Goal: Task Accomplishment & Management: Use online tool/utility

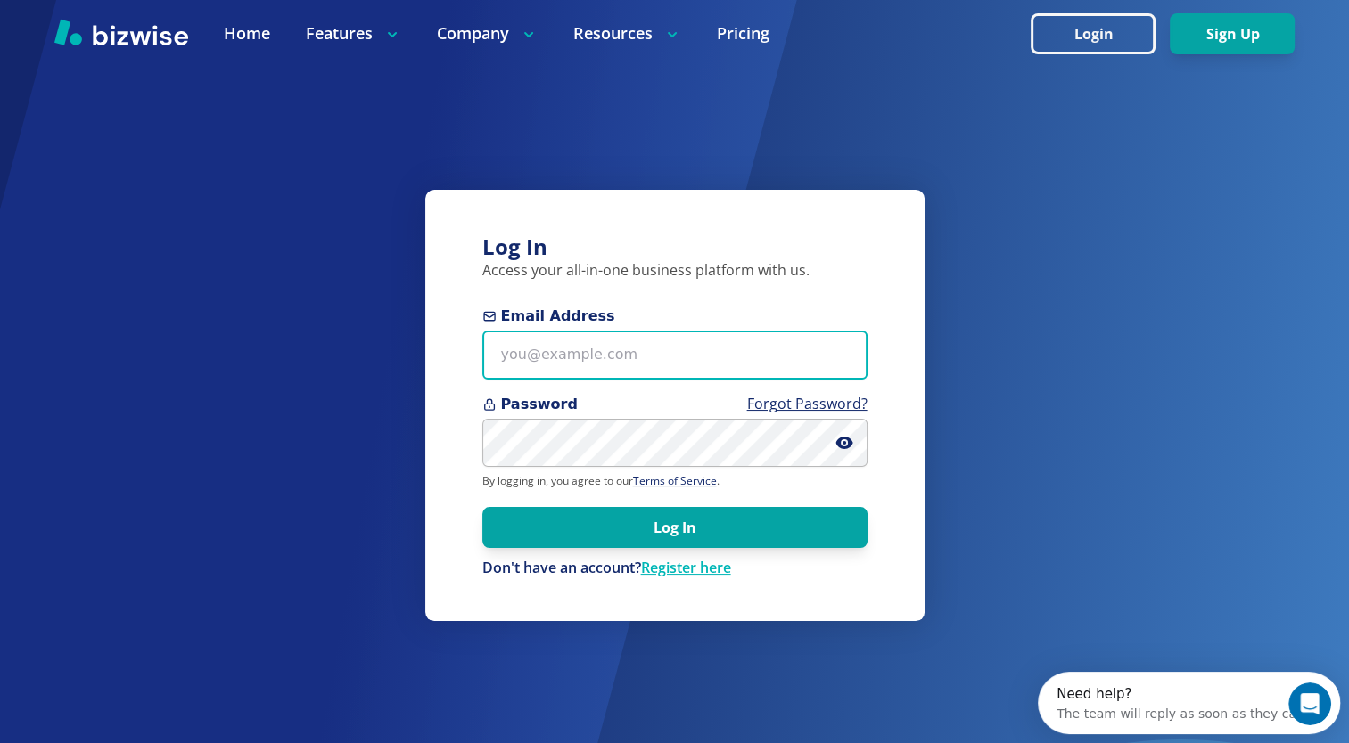
click at [577, 357] on input "Email Address" at bounding box center [674, 355] width 385 height 49
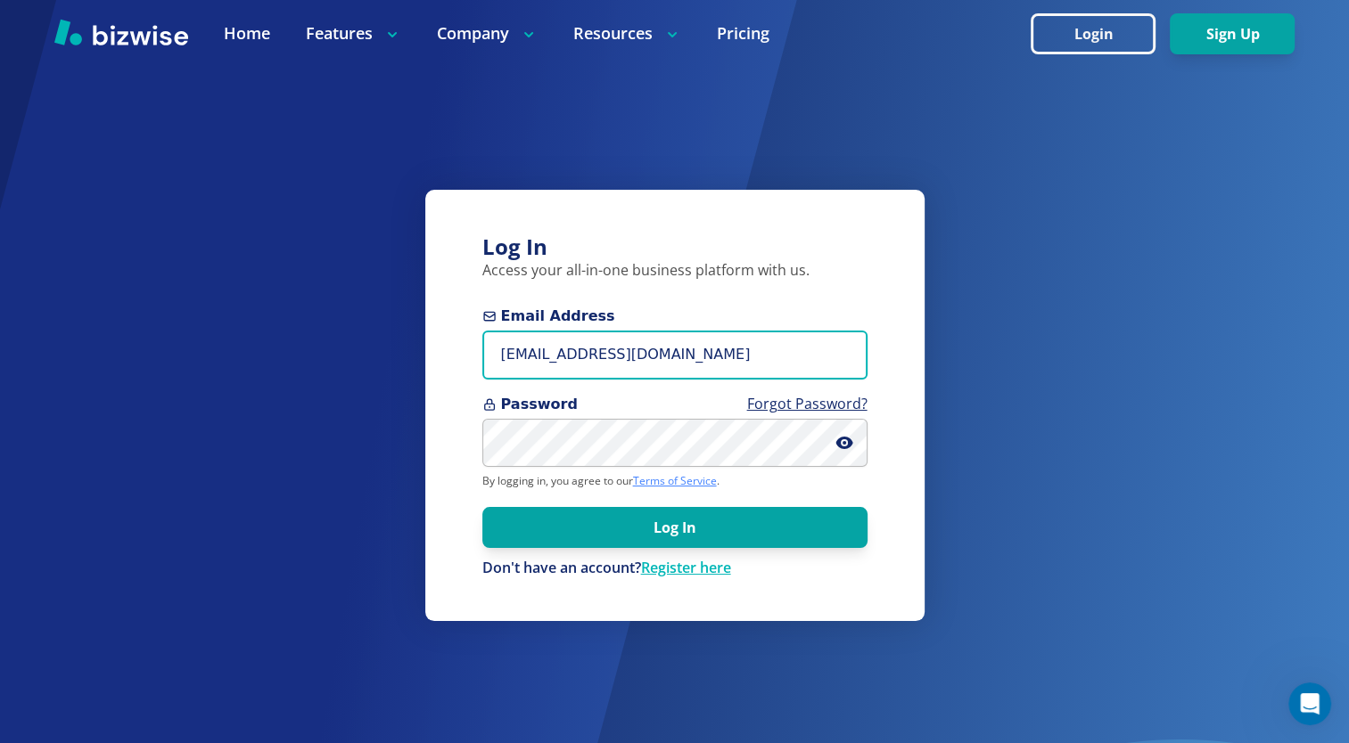
type input "[EMAIL_ADDRESS][DOMAIN_NAME]"
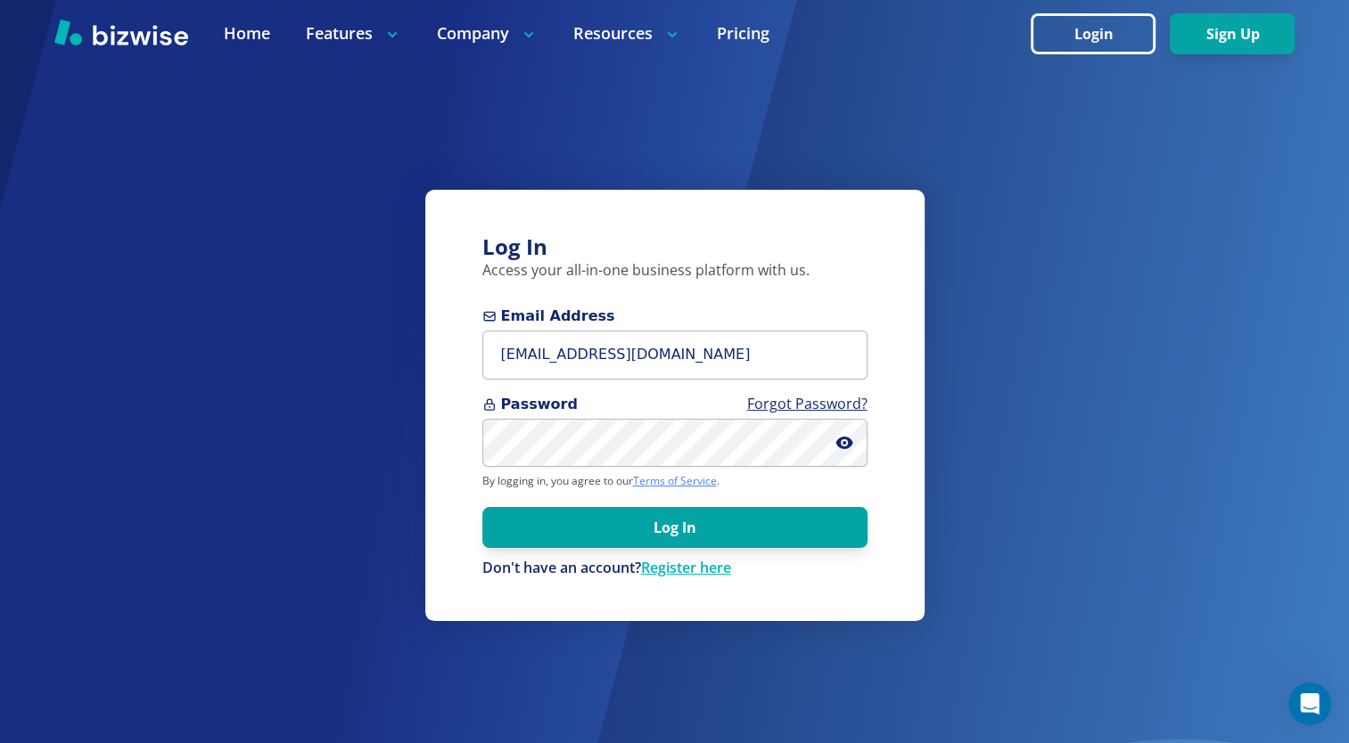
click at [660, 480] on link "Terms of Service" at bounding box center [675, 480] width 84 height 15
click at [660, 566] on link "Register here" at bounding box center [686, 568] width 90 height 20
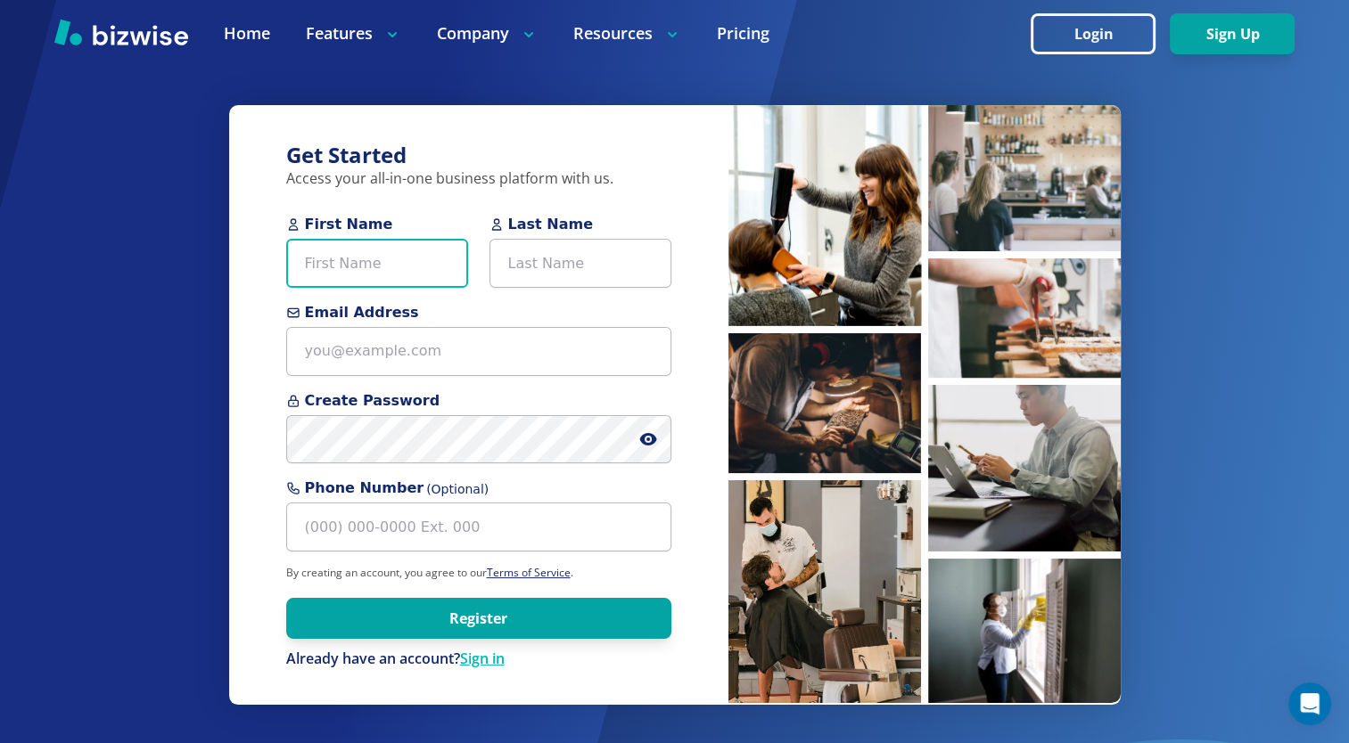
click at [332, 259] on input "First Name" at bounding box center [377, 263] width 182 height 49
type input "Gregory"
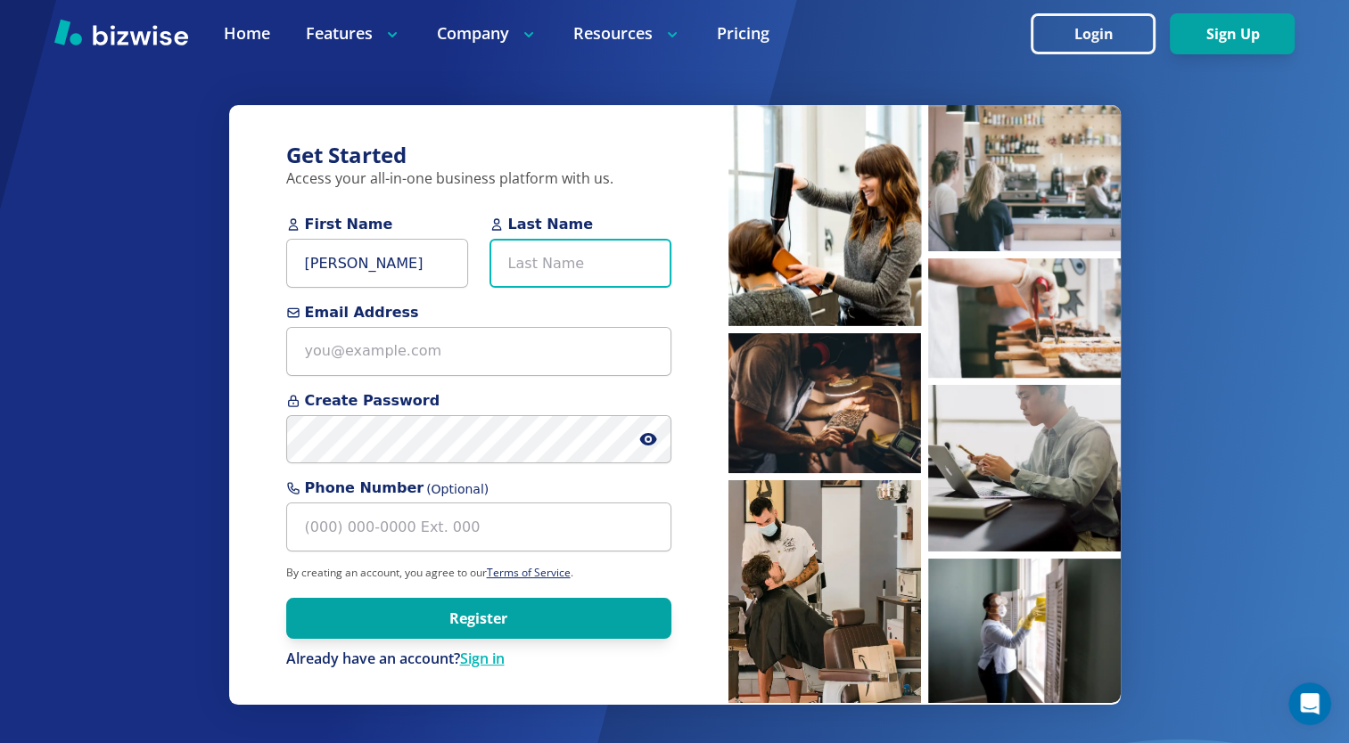
click at [496, 260] on input "Last Name" at bounding box center [580, 263] width 182 height 49
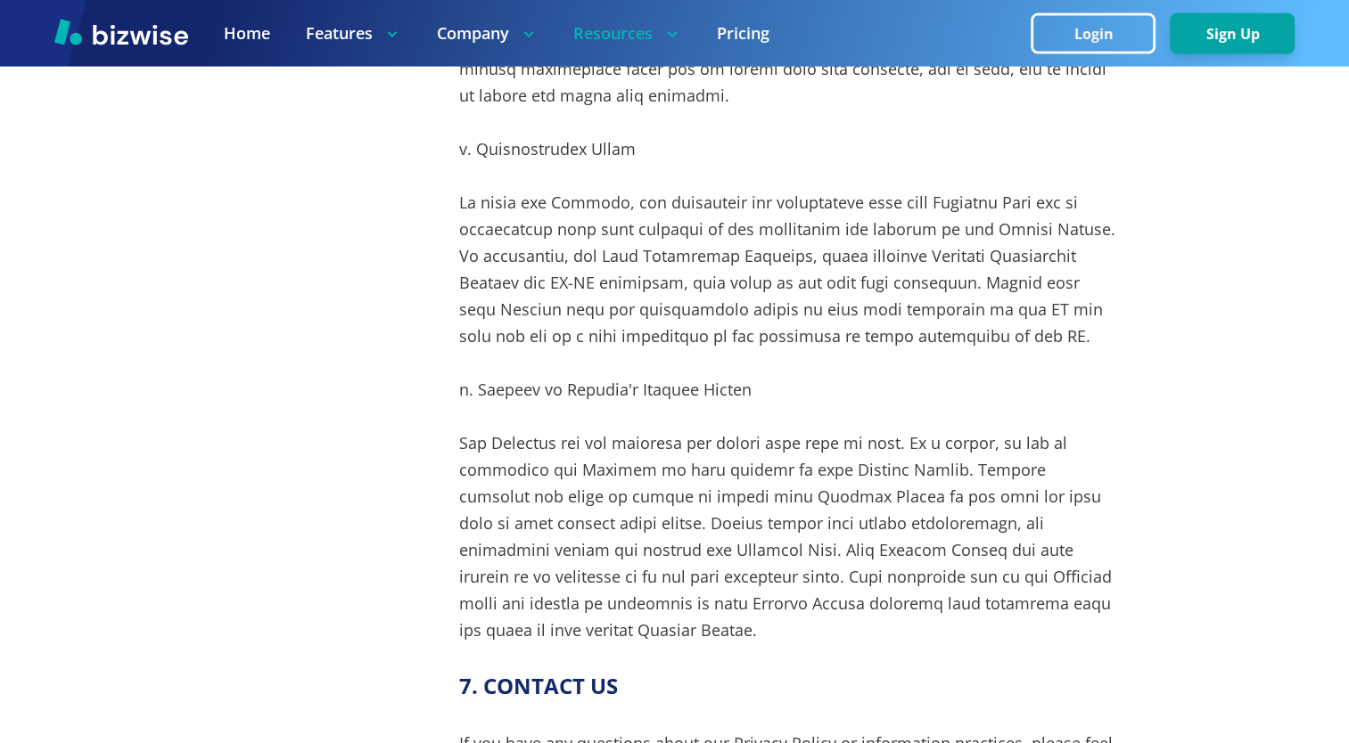
scroll to position [10580, 0]
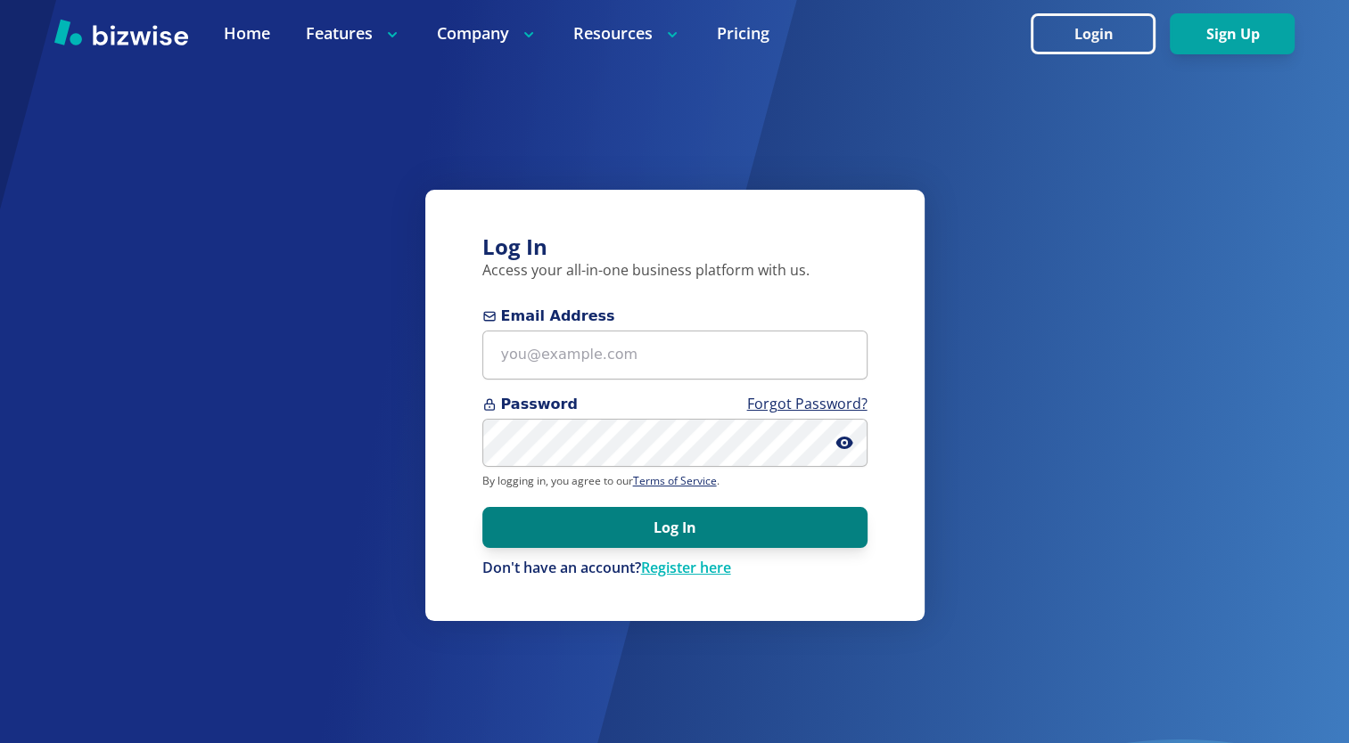
click at [664, 540] on button "Log In" at bounding box center [674, 527] width 385 height 41
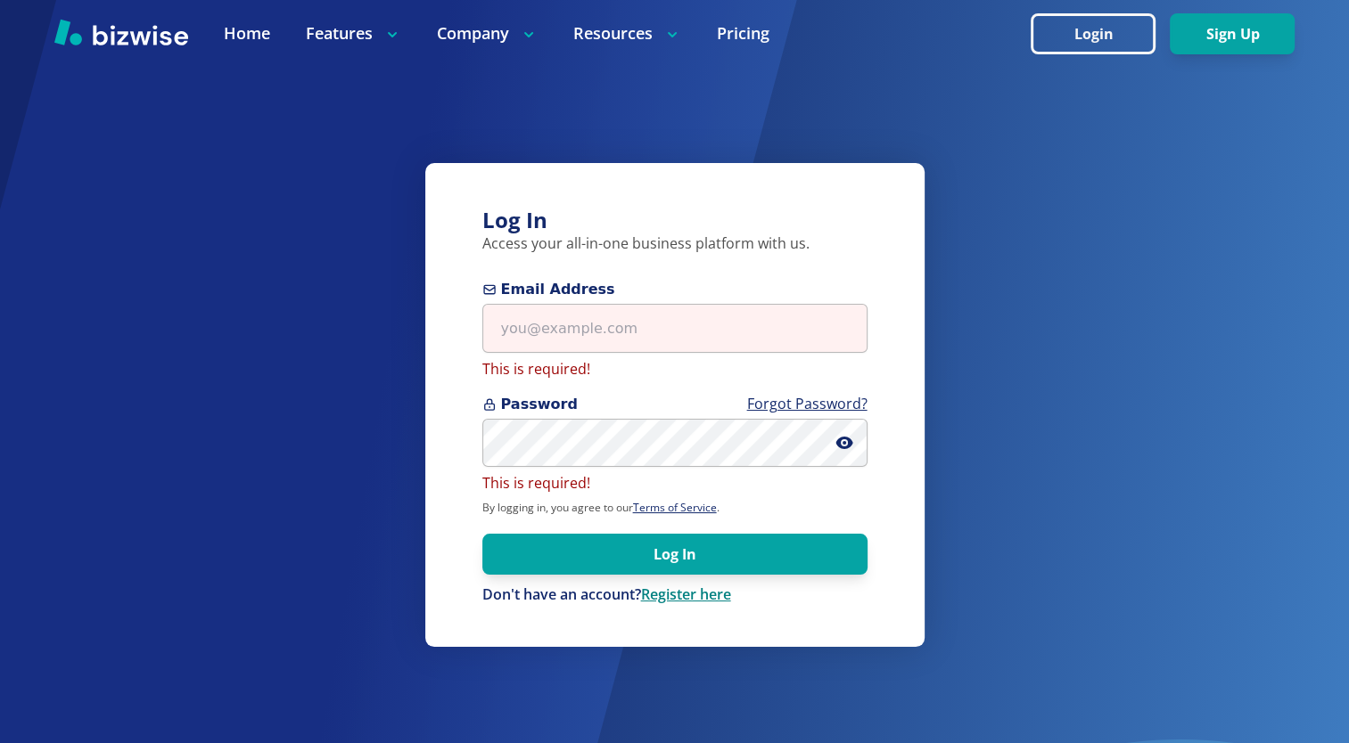
click at [688, 602] on link "Register here" at bounding box center [686, 595] width 90 height 20
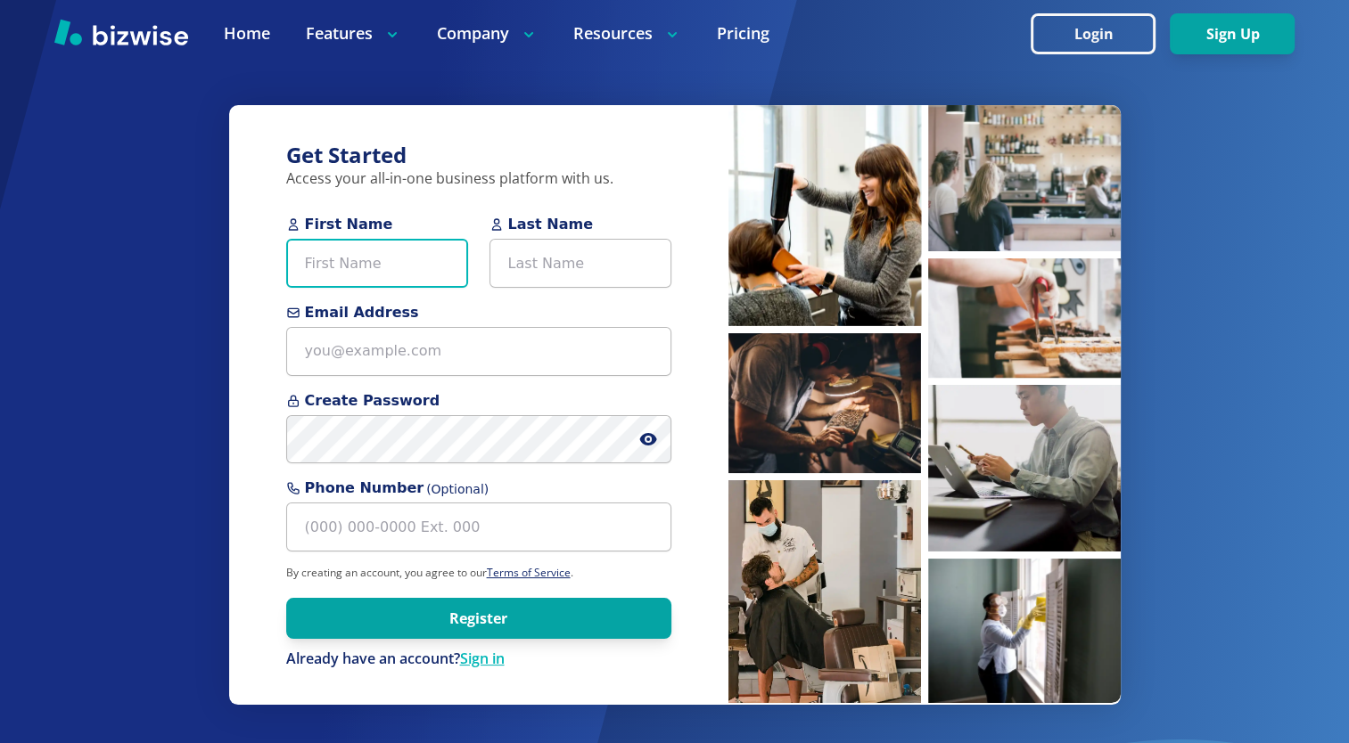
click at [352, 261] on input "First Name" at bounding box center [377, 263] width 182 height 49
type input "Gregory"
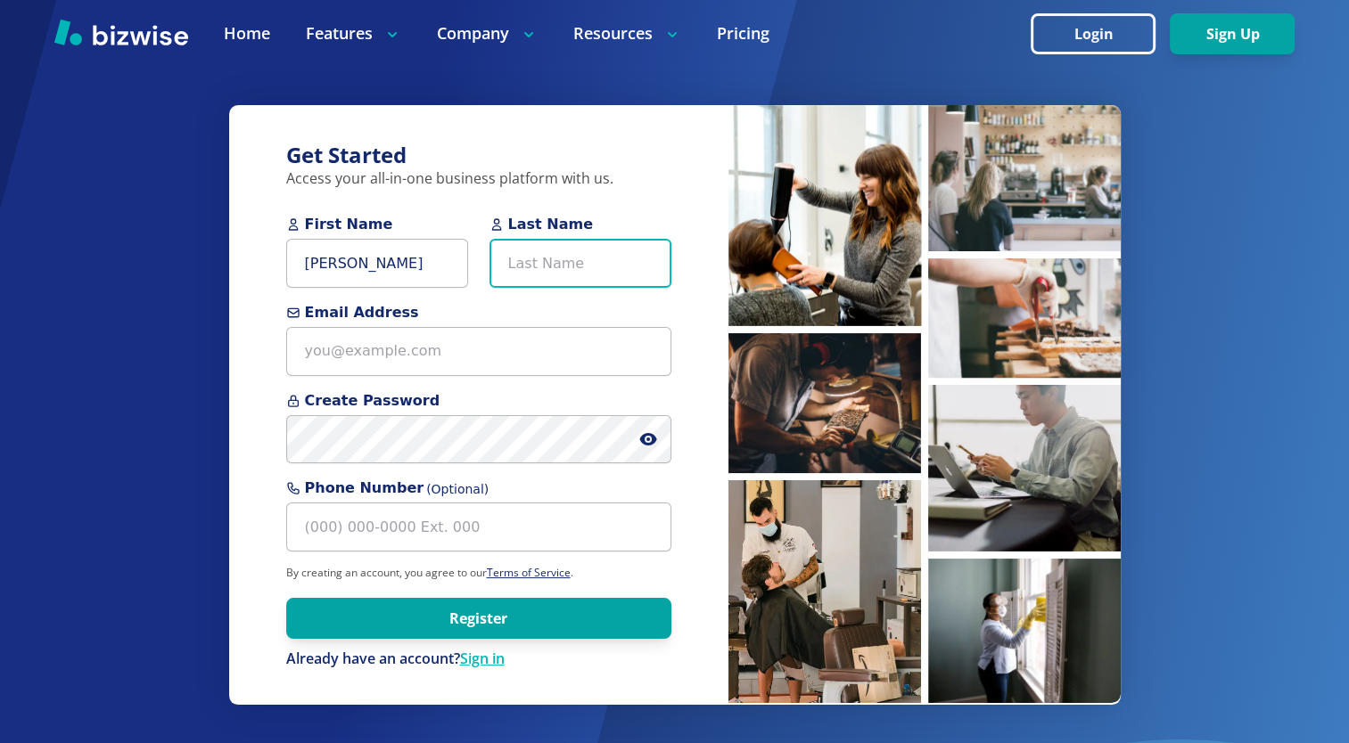
click at [578, 263] on input "Last Name" at bounding box center [580, 263] width 182 height 49
type input "Dendy"
click at [339, 380] on form "First Name Gregory Last Name Dendy Email Address Create Password Phone Number (…" at bounding box center [478, 441] width 385 height 455
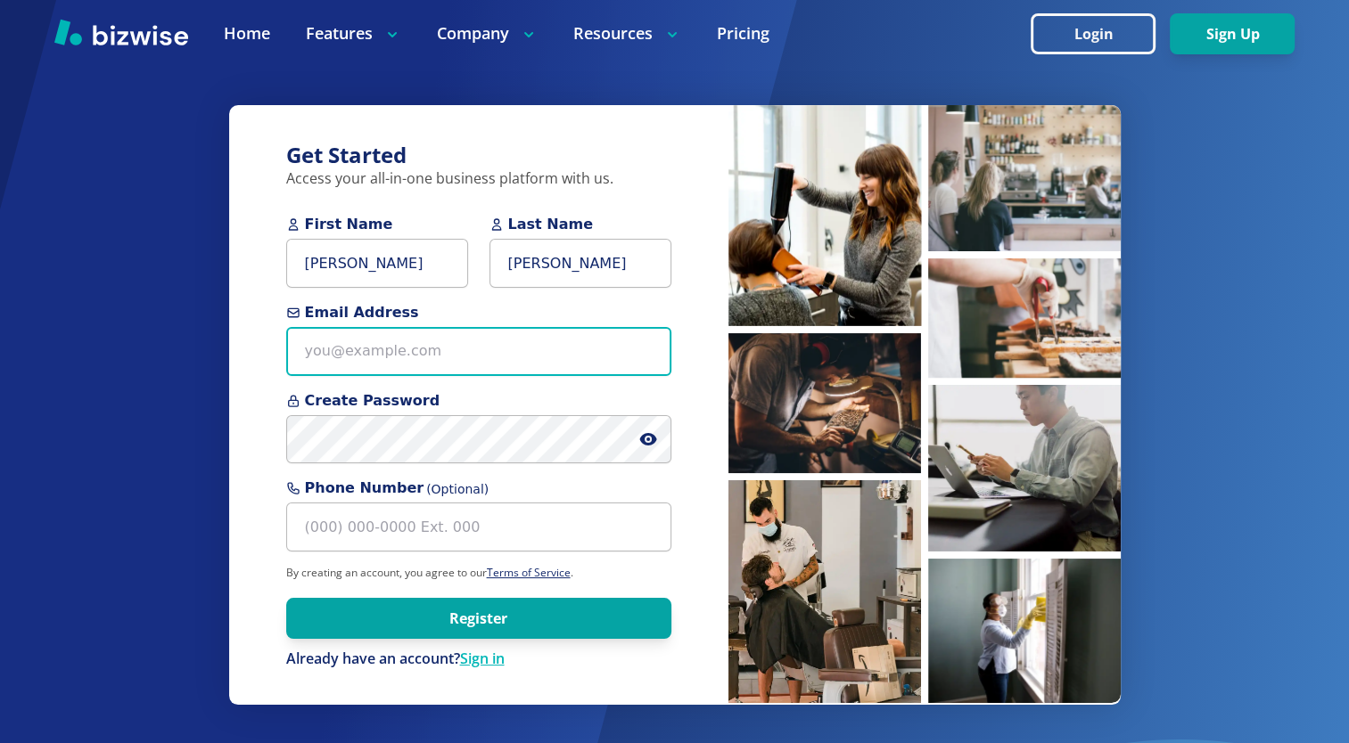
click at [340, 360] on input "Email Address" at bounding box center [478, 351] width 385 height 49
type input "[EMAIL_ADDRESS][DOMAIN_NAME]"
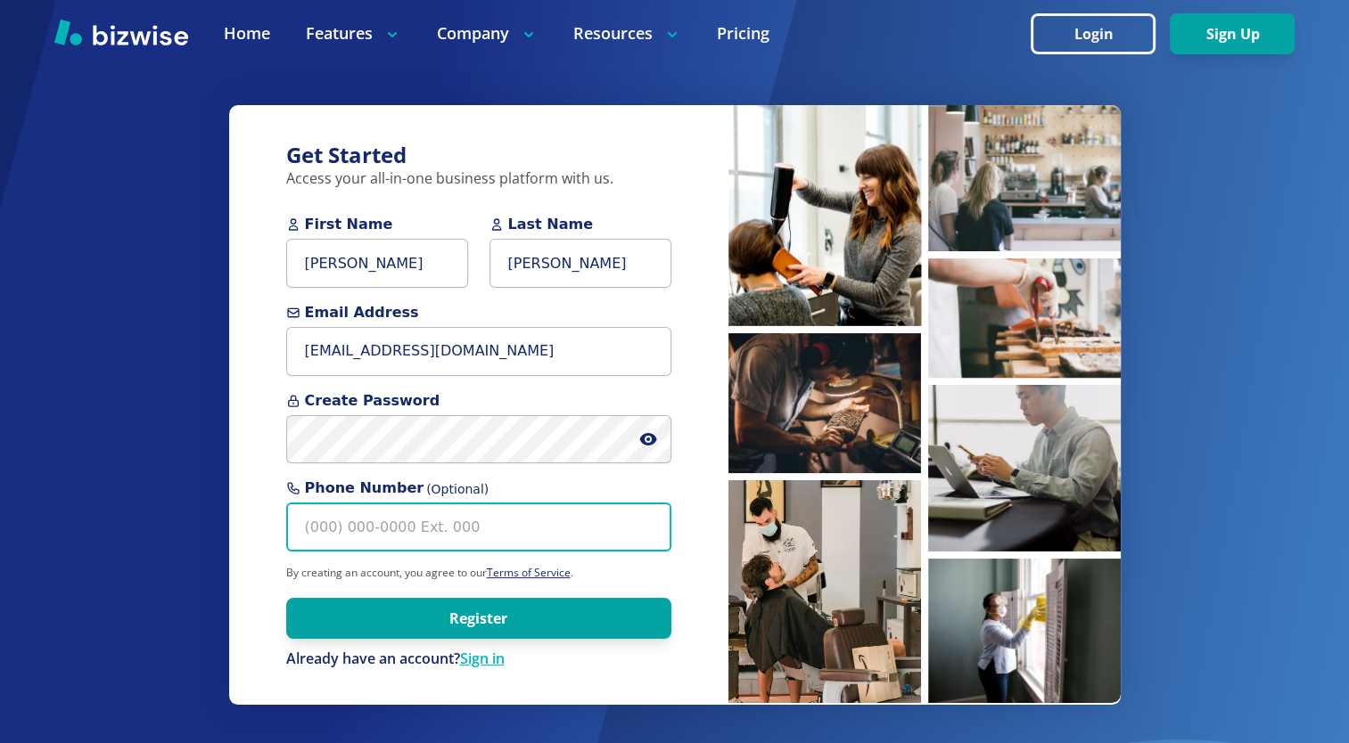
click at [309, 524] on input "Phone Number (Optional)" at bounding box center [478, 527] width 385 height 49
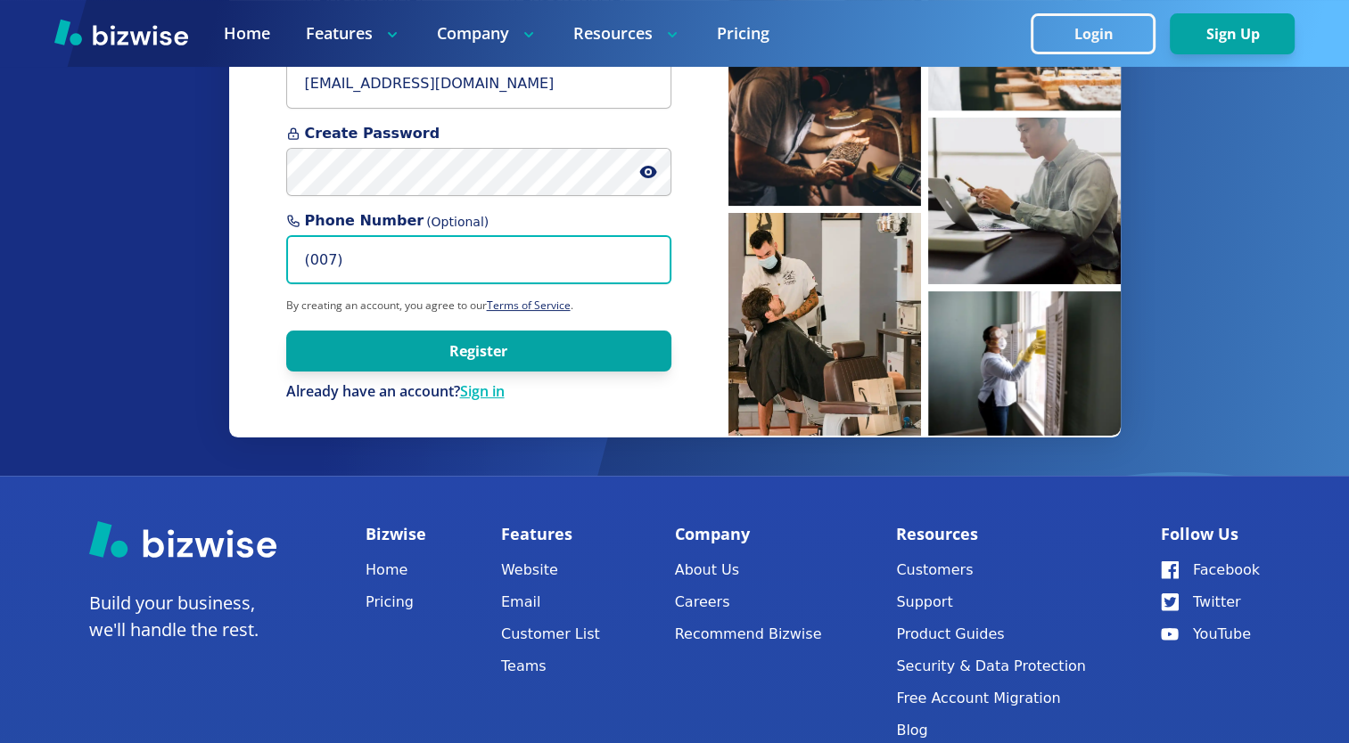
scroll to position [268, 0]
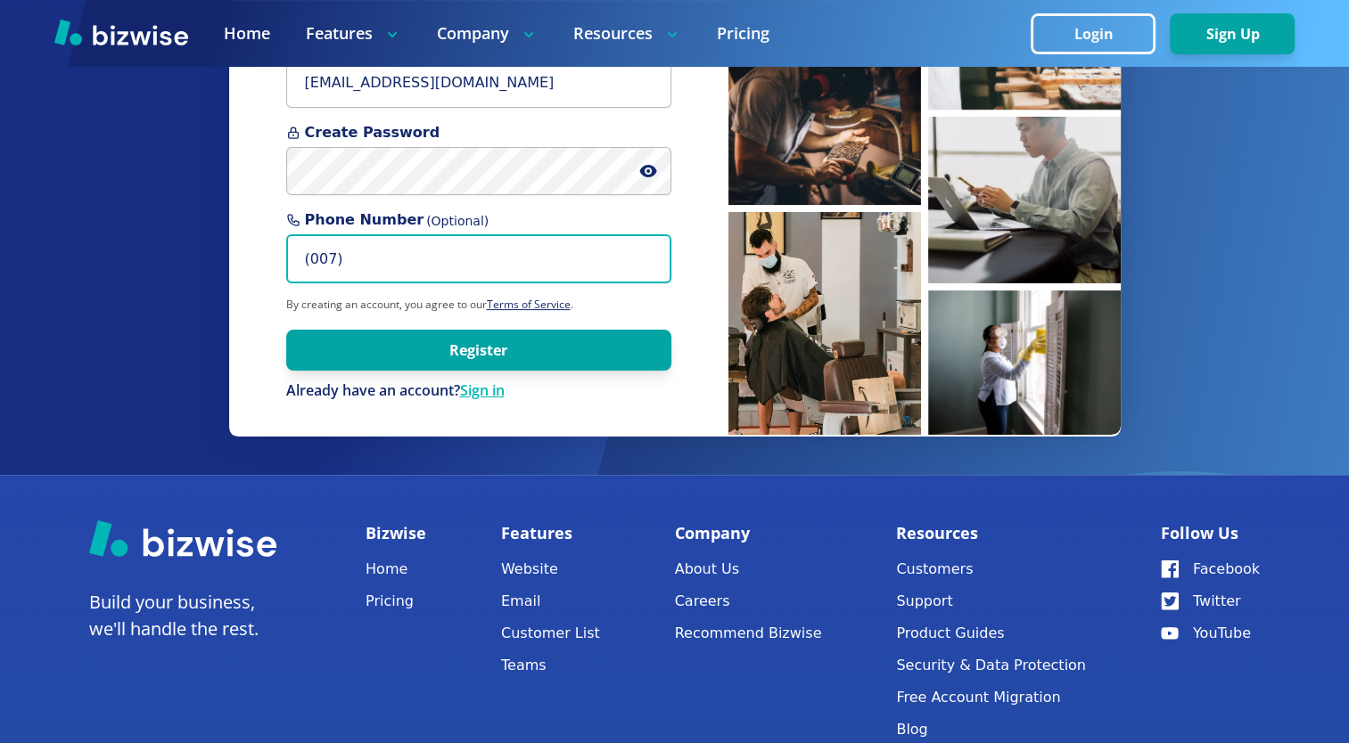
click at [328, 257] on input "(007)" at bounding box center [478, 258] width 385 height 49
type input "(0"
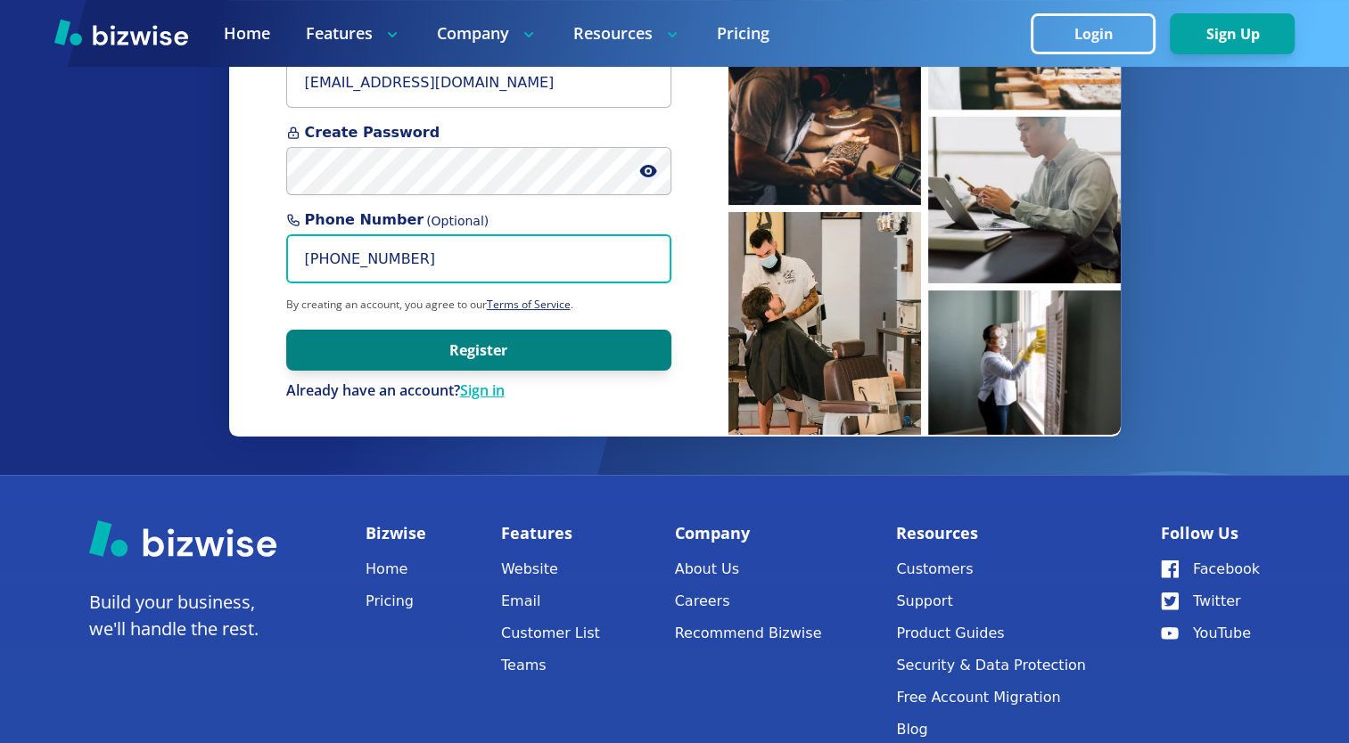
type input "(206) 228-3187"
click at [463, 339] on button "Register" at bounding box center [478, 350] width 385 height 41
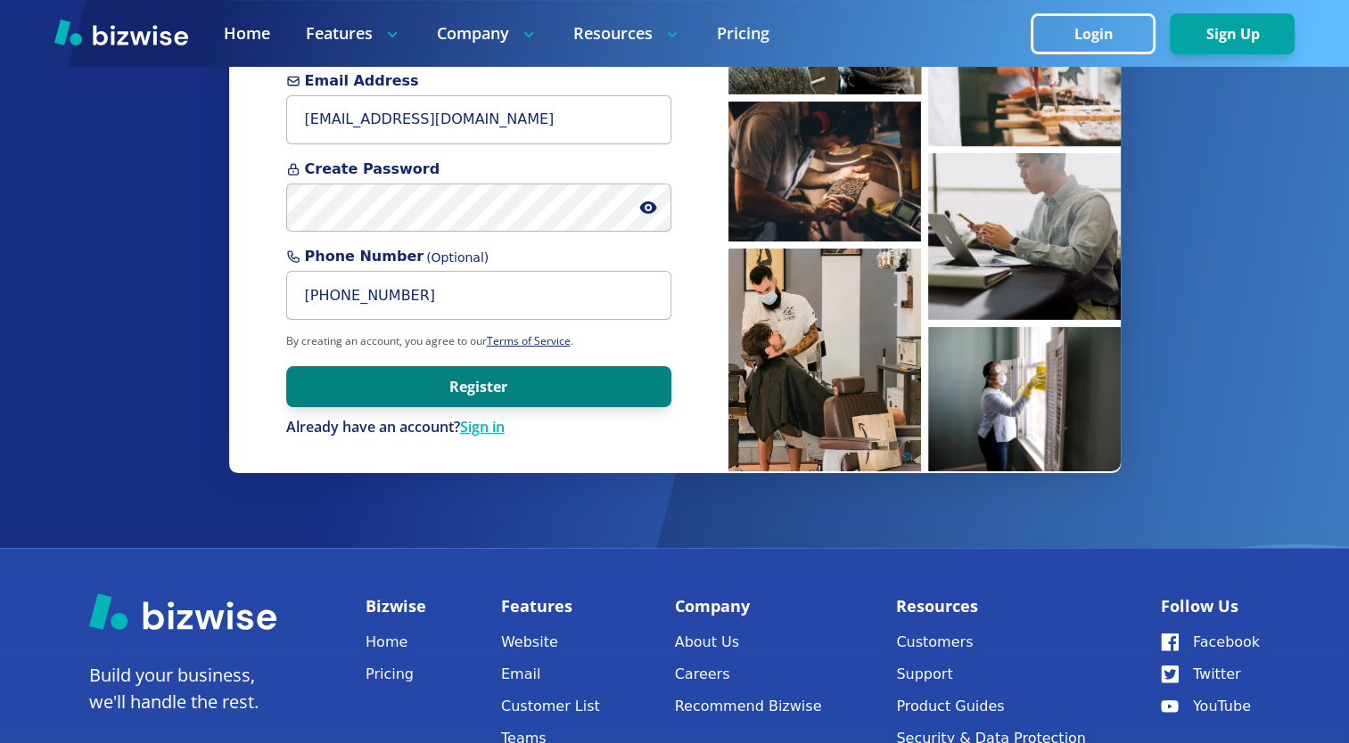
scroll to position [221, 0]
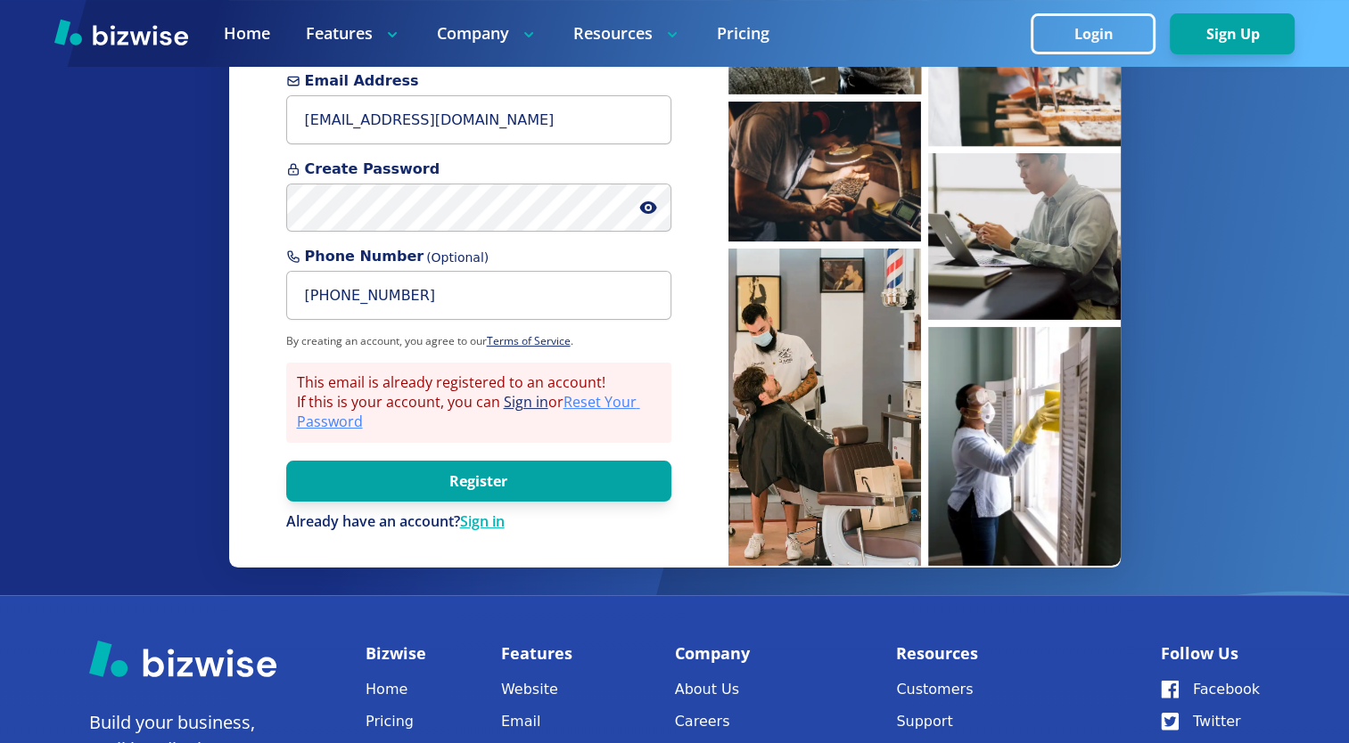
click at [612, 398] on link "Reset Your Password" at bounding box center [468, 411] width 343 height 39
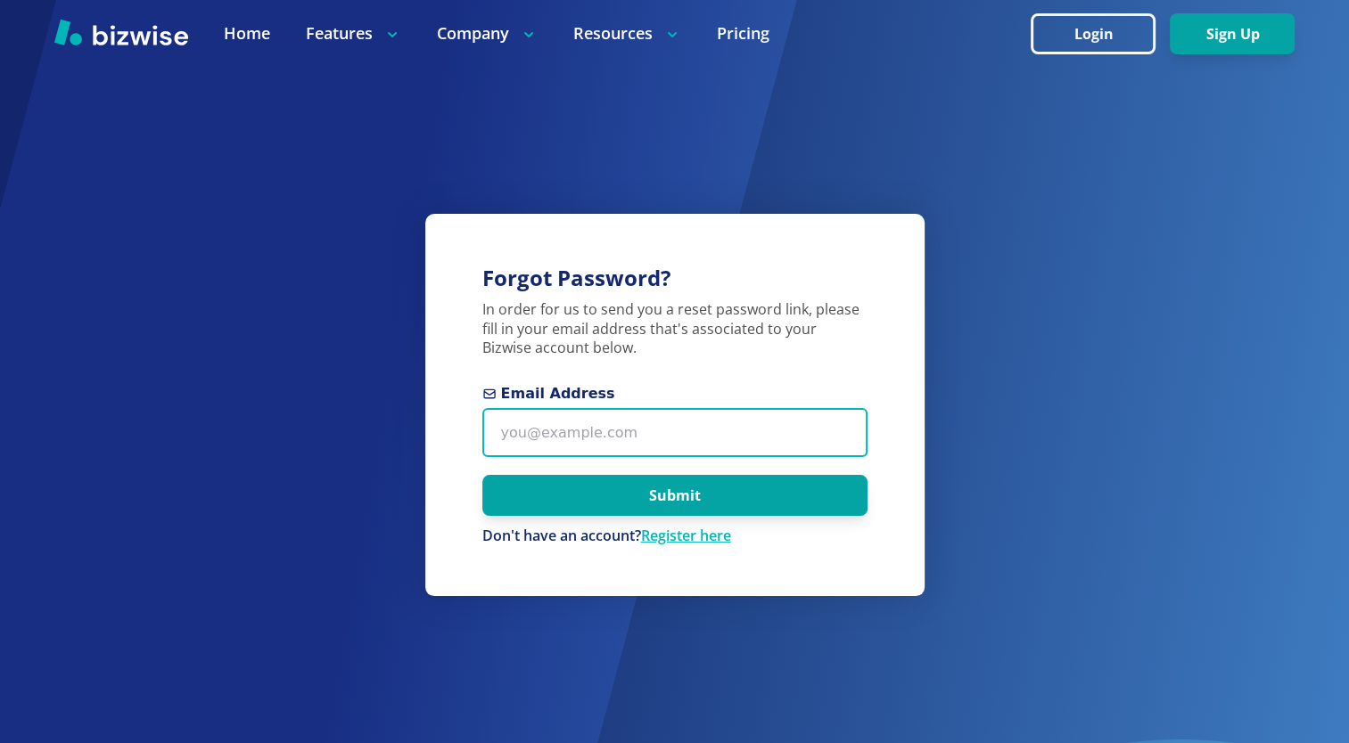
click at [595, 430] on input "Email Address" at bounding box center [674, 432] width 385 height 49
type input "[EMAIL_ADDRESS][DOMAIN_NAME]"
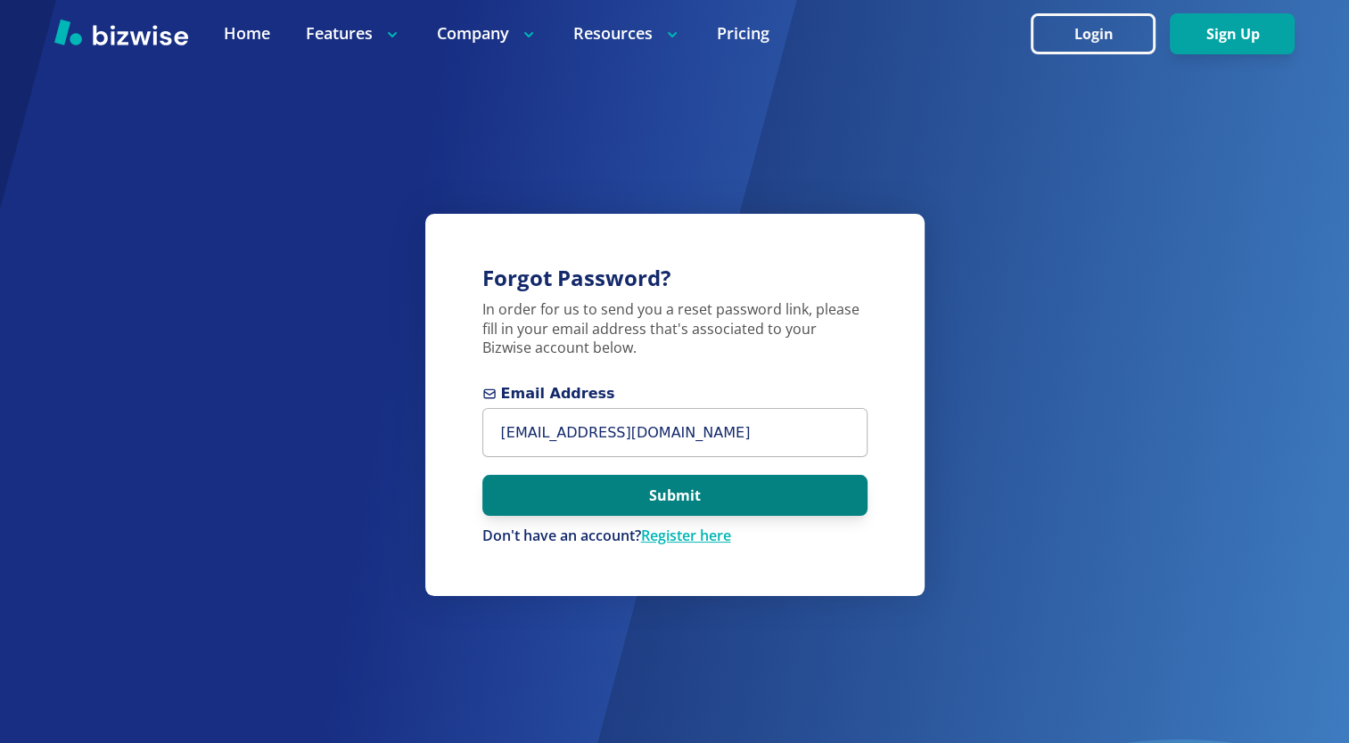
click at [606, 494] on button "Submit" at bounding box center [674, 495] width 385 height 41
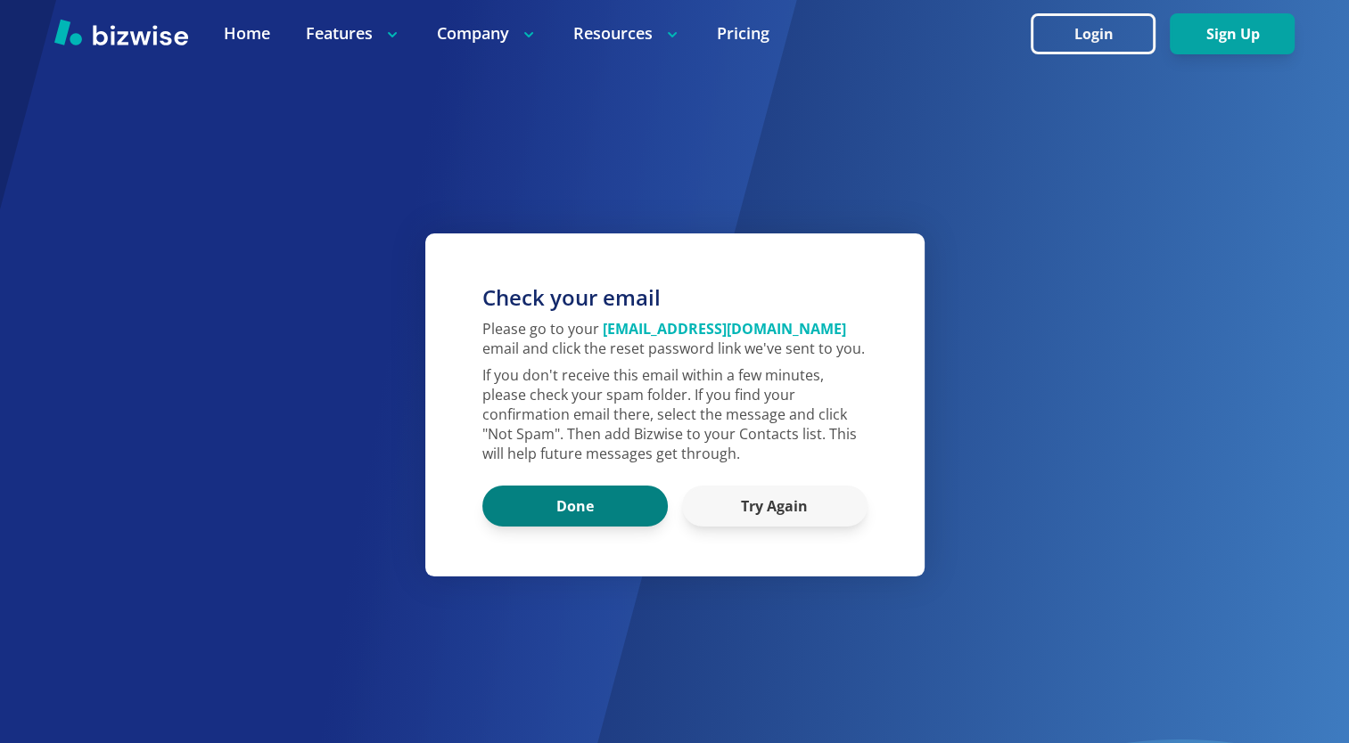
click at [606, 494] on button "Done" at bounding box center [574, 506] width 185 height 41
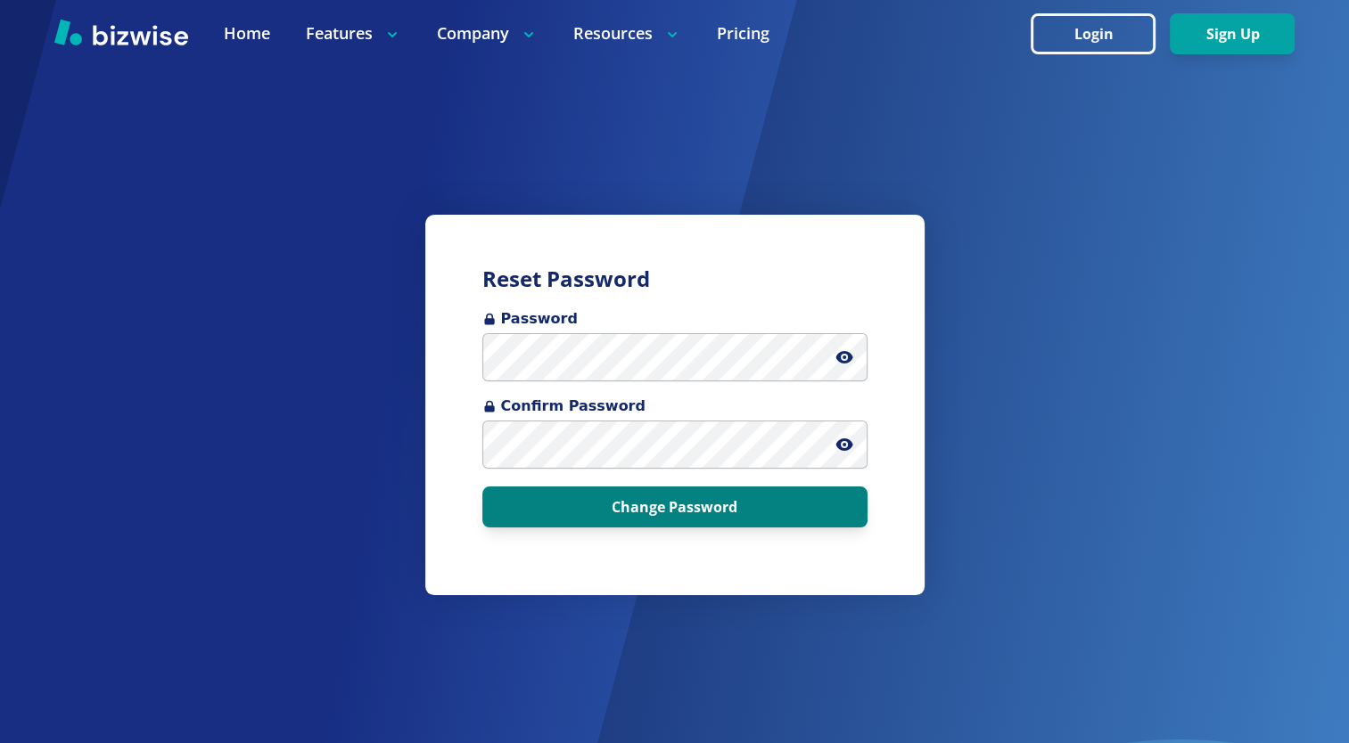
click at [635, 501] on button "Change Password" at bounding box center [674, 507] width 385 height 41
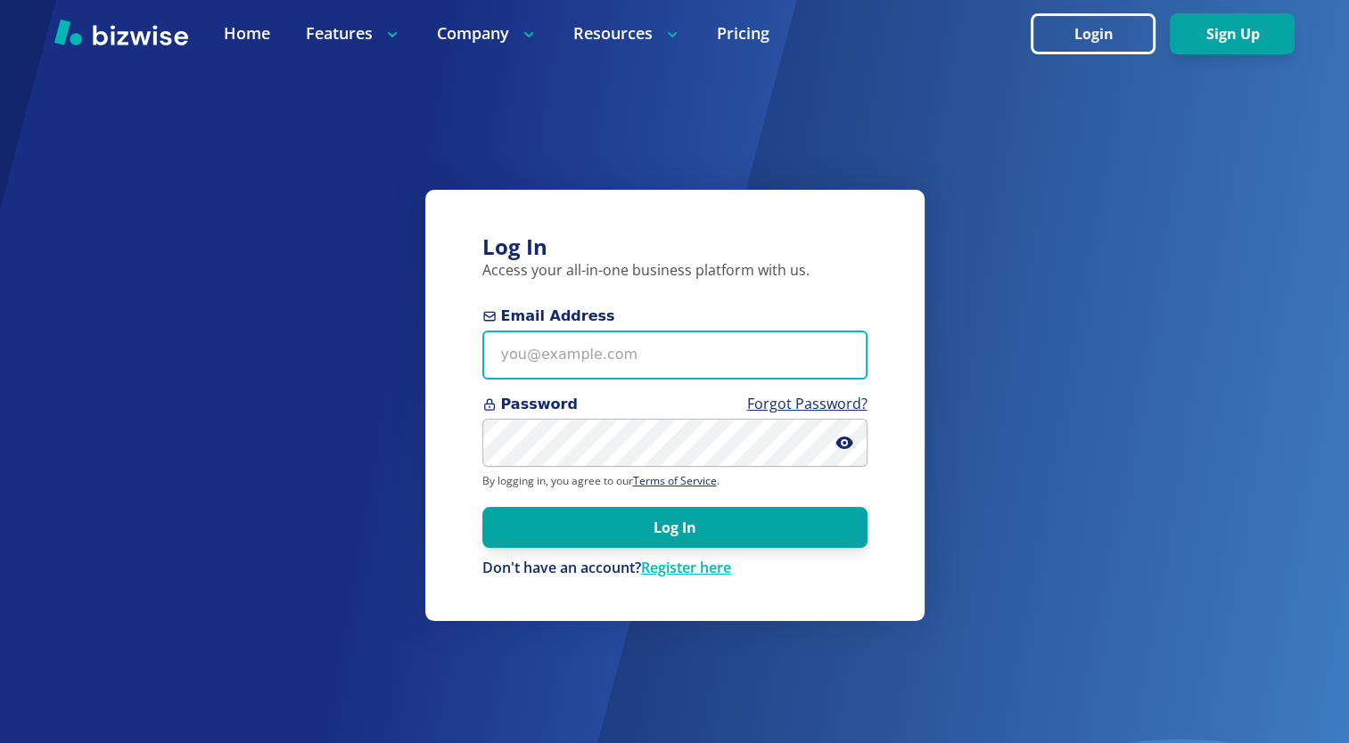
click at [615, 365] on input "Email Address" at bounding box center [674, 355] width 385 height 49
type input "[EMAIL_ADDRESS][DOMAIN_NAME]"
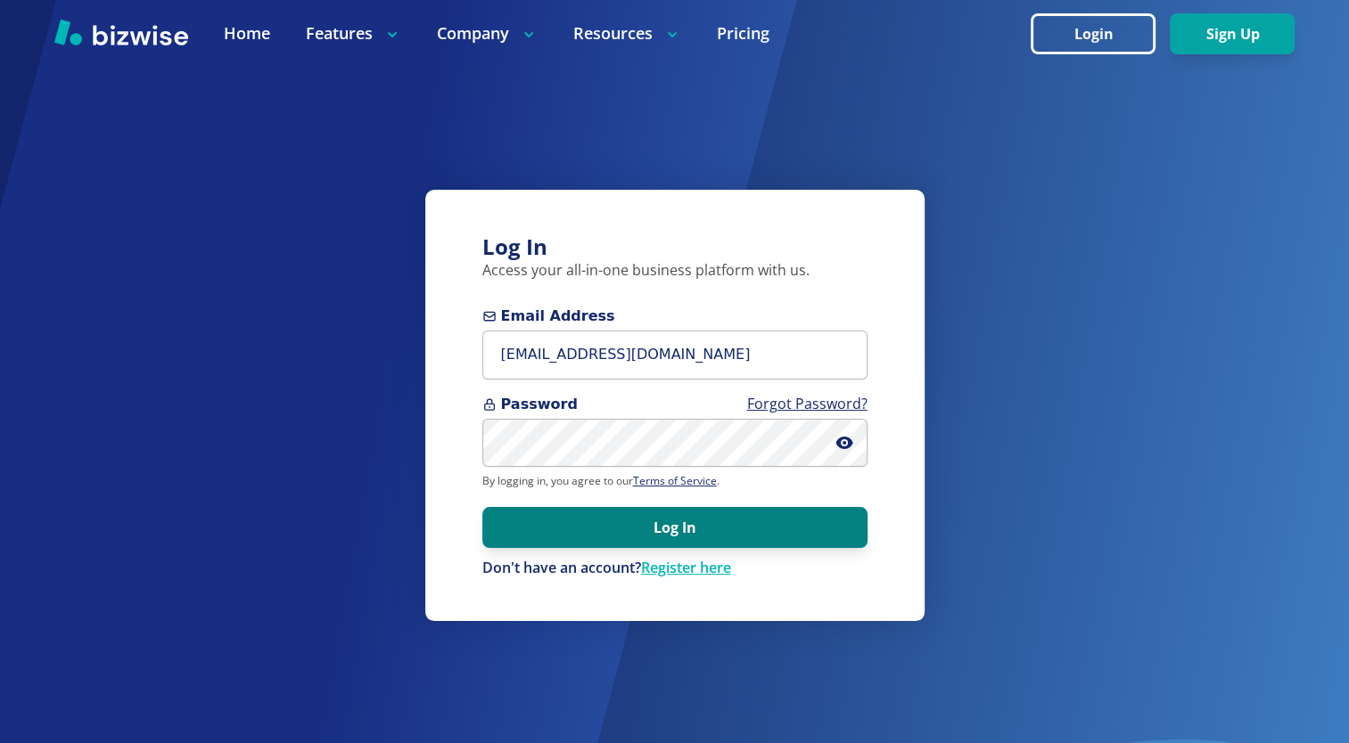
click at [637, 522] on button "Log In" at bounding box center [674, 527] width 385 height 41
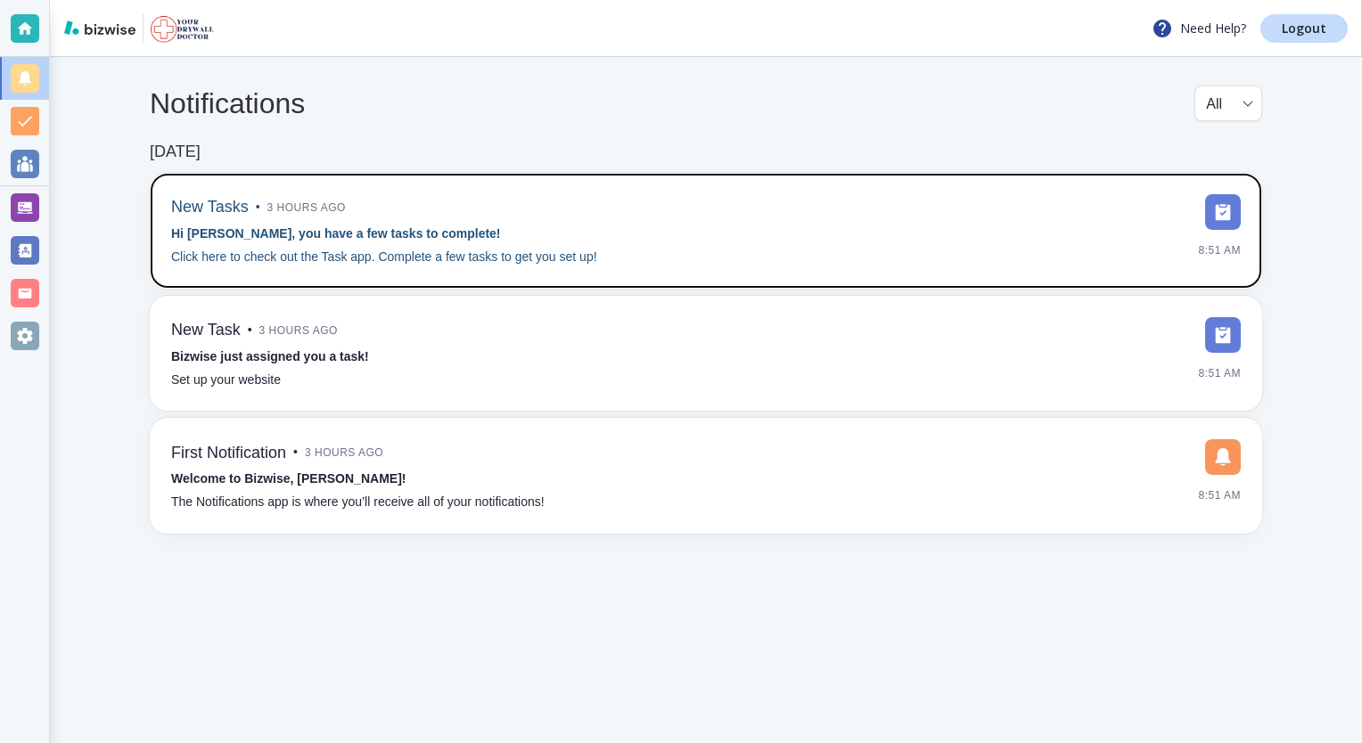
click at [631, 270] on div "New Tasks • 3 hours ago Hi [PERSON_NAME], you have a few tasks to complete! Cli…" at bounding box center [706, 231] width 1112 height 116
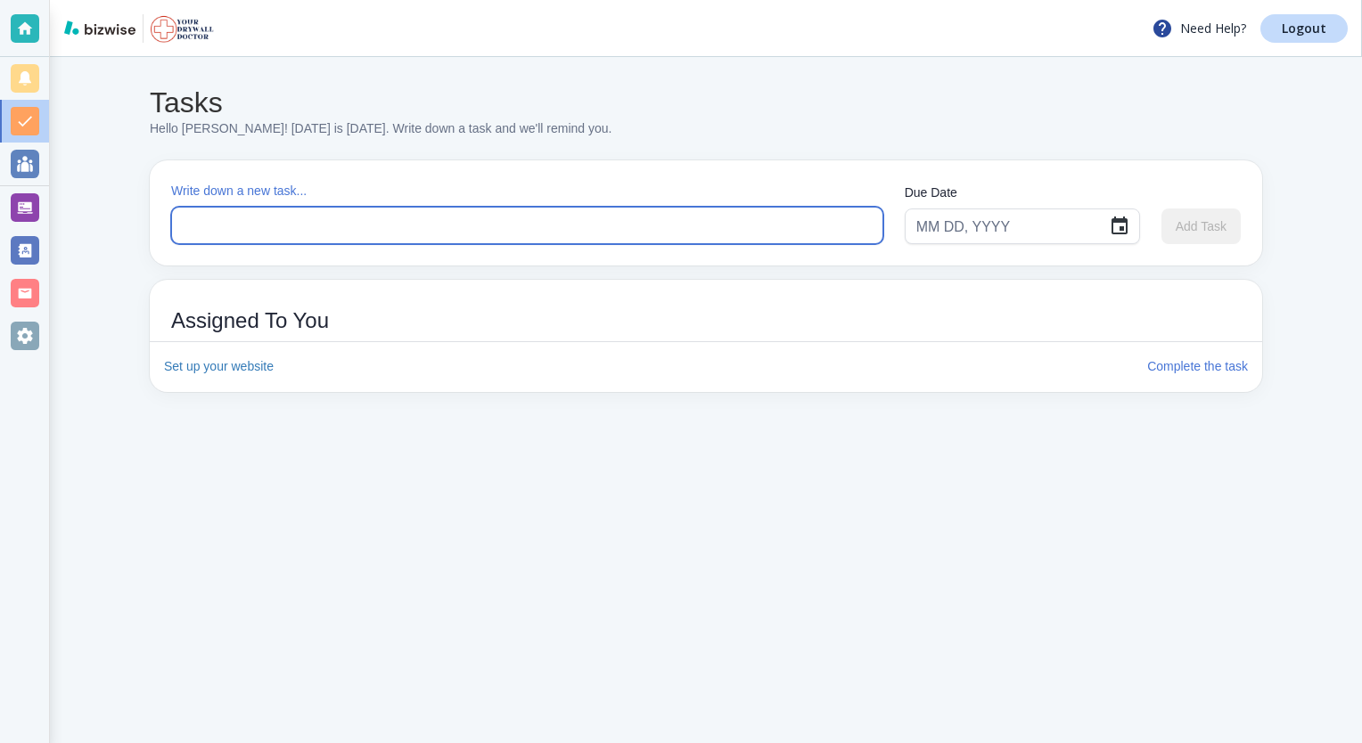
click at [299, 226] on textarea at bounding box center [526, 226] width 685 height 20
type textarea "view my new website"
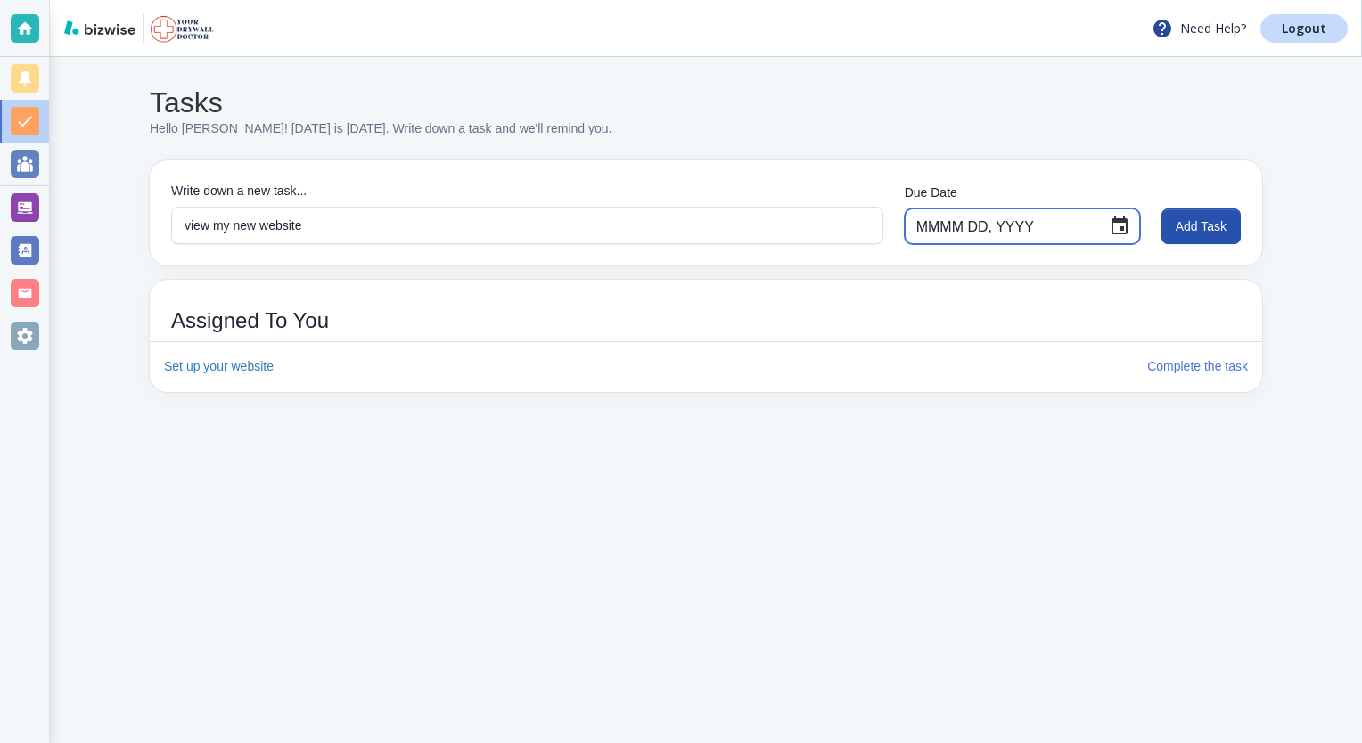
click at [985, 223] on input "MMMM DD, YYYY" at bounding box center [1005, 226] width 178 height 34
click at [660, 478] on main "Tasks Hello [PERSON_NAME]! [DATE] is [DATE]. Write down a task and we'll remind…" at bounding box center [706, 400] width 1312 height 686
click at [988, 223] on input "[DATE], YYYY" at bounding box center [1005, 226] width 178 height 34
type input "[DATE]"
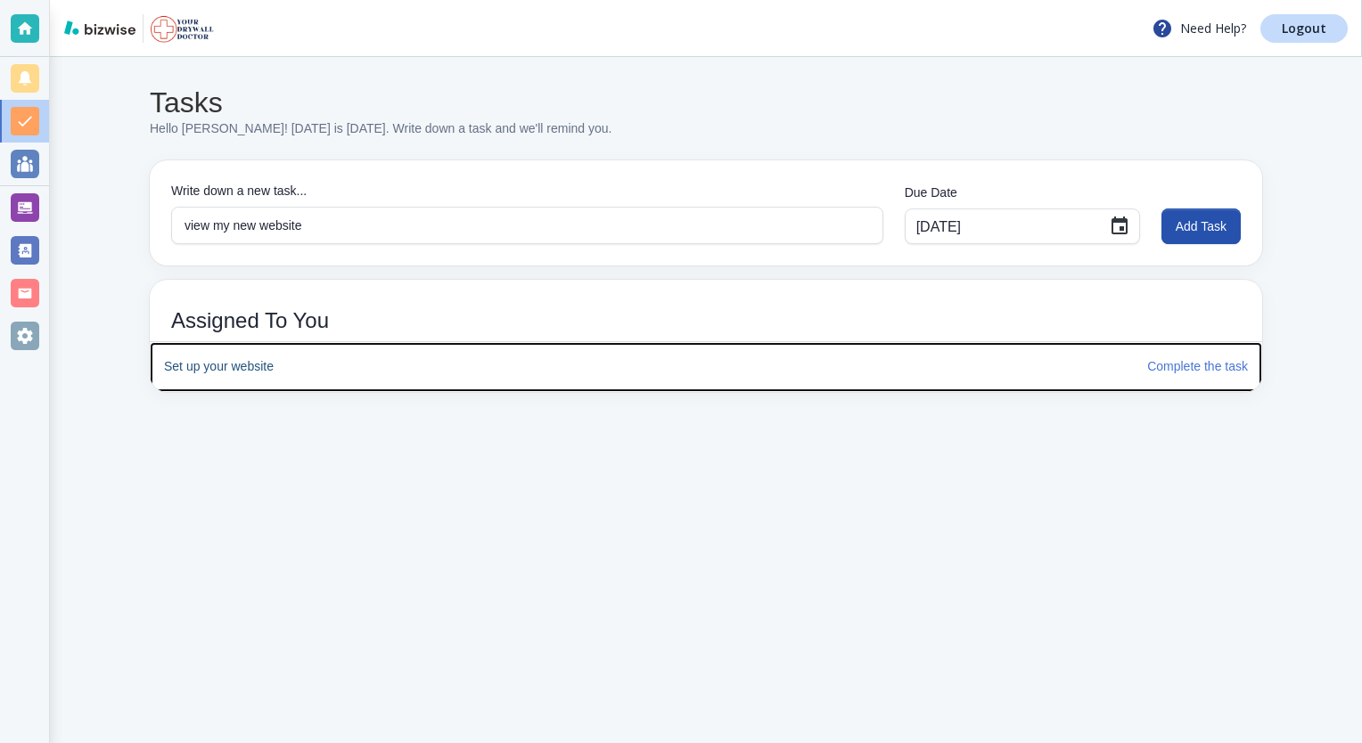
click at [1185, 362] on h6 "Complete the task" at bounding box center [1197, 367] width 101 height 20
